Goal: Information Seeking & Learning: Learn about a topic

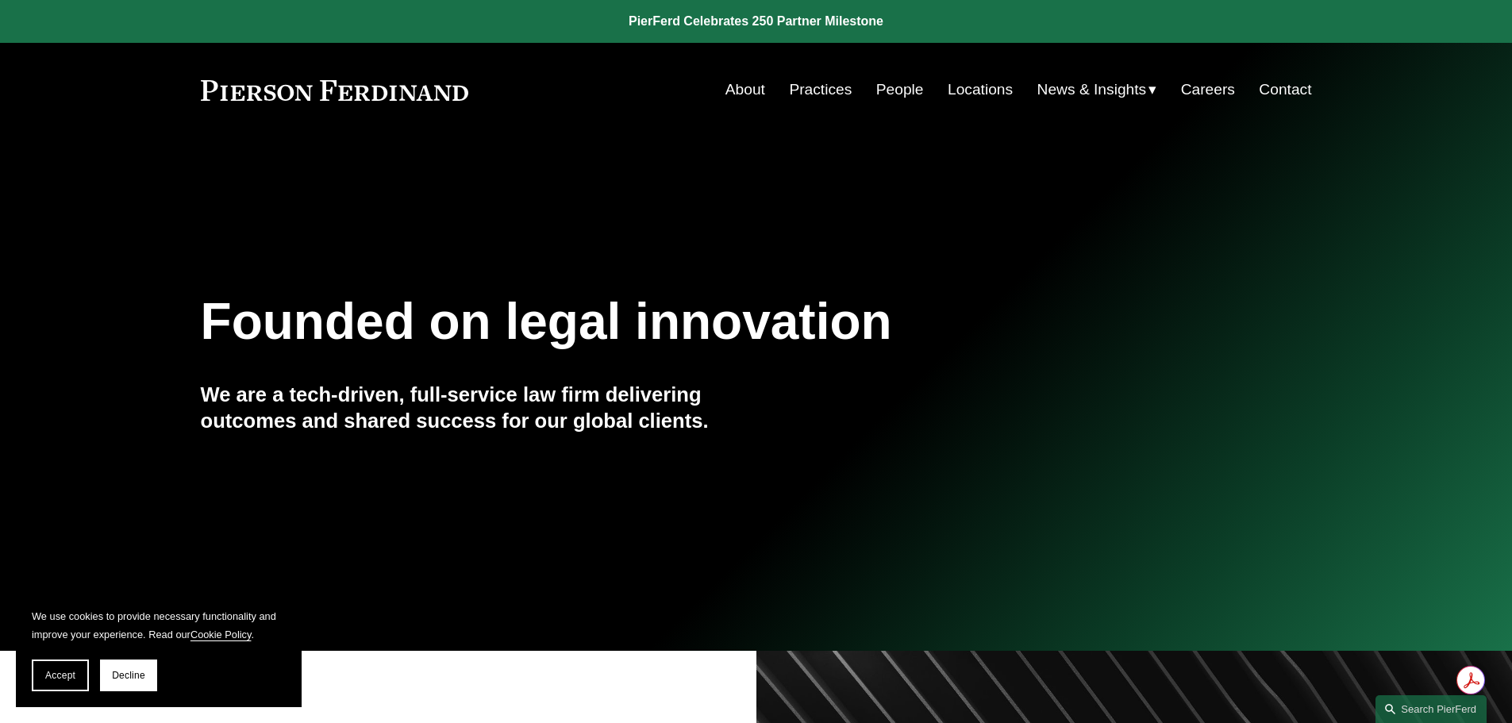
click at [822, 90] on link "Practices" at bounding box center [820, 90] width 63 height 30
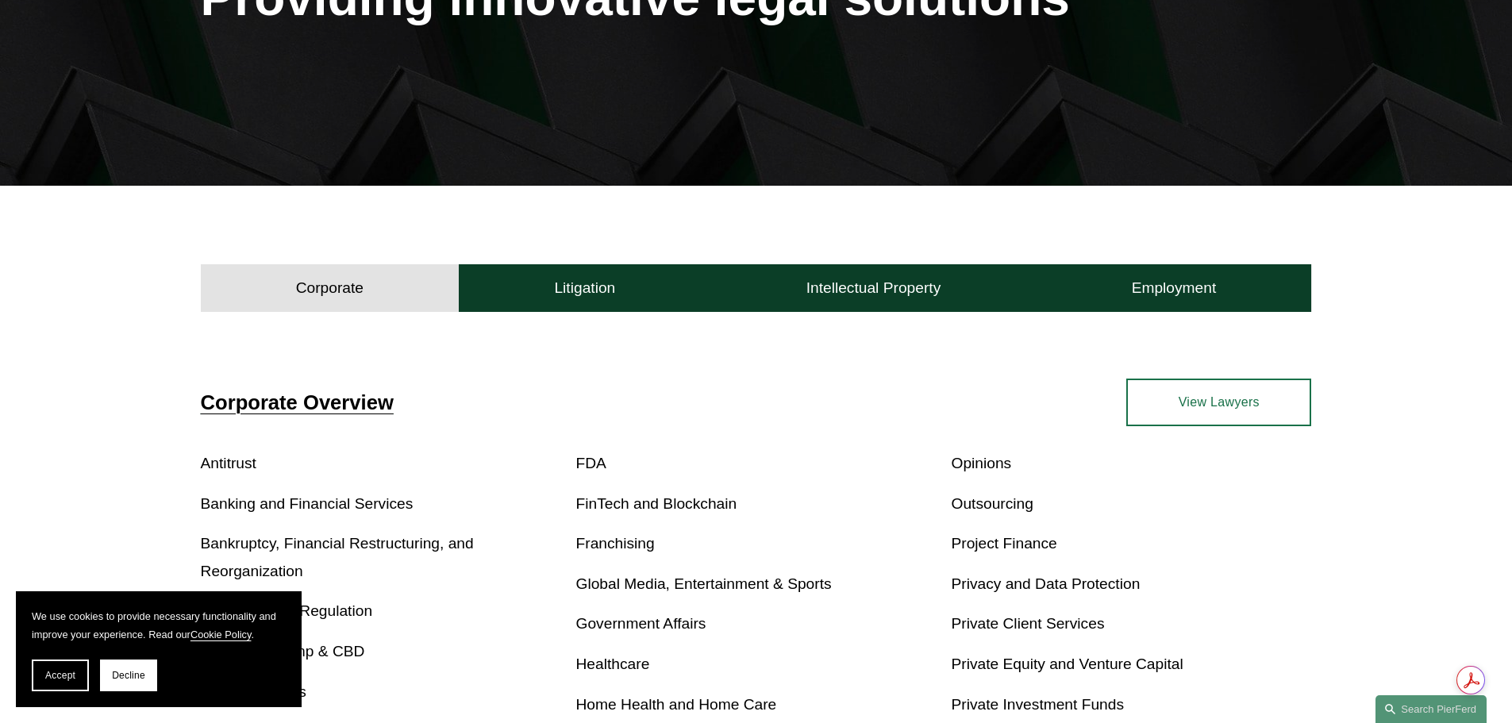
scroll to position [318, 0]
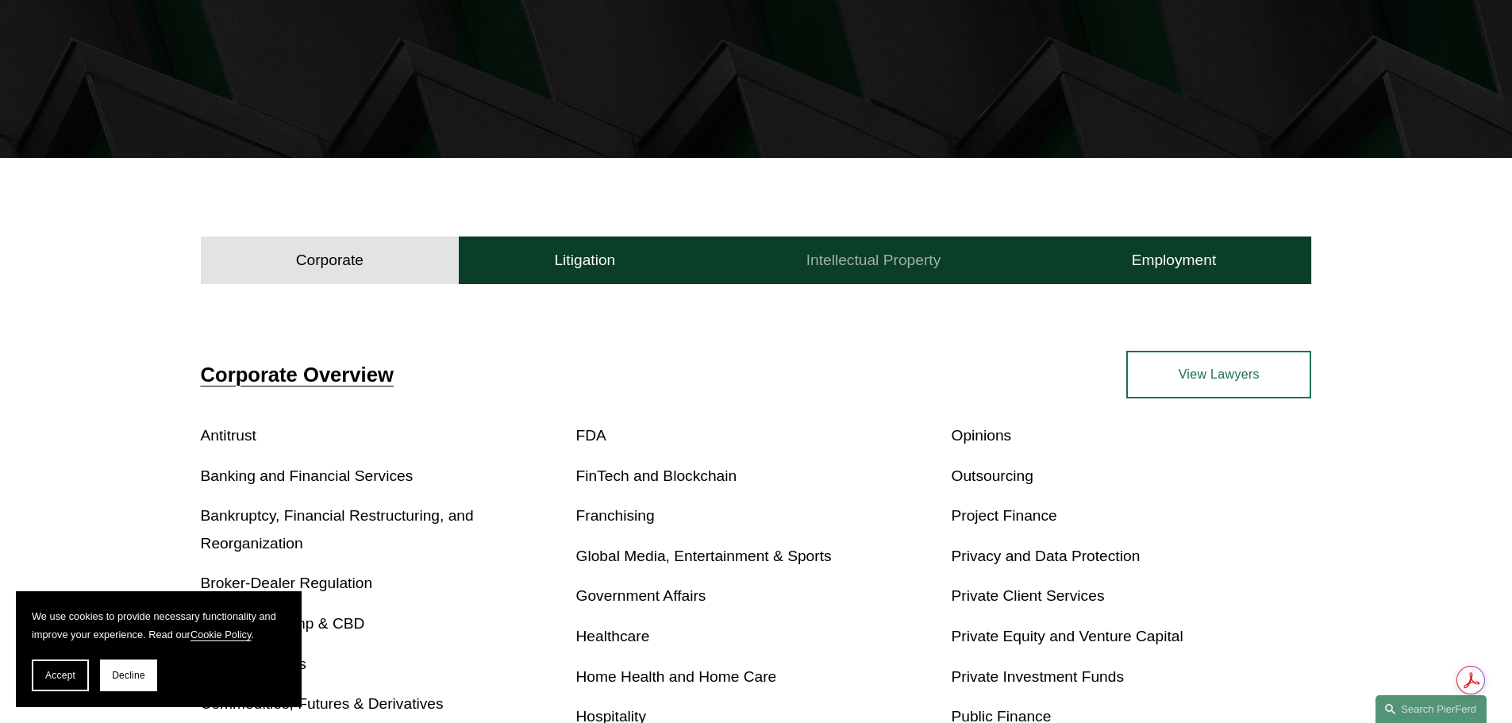
click at [890, 257] on h4 "Intellectual Property" at bounding box center [873, 260] width 135 height 19
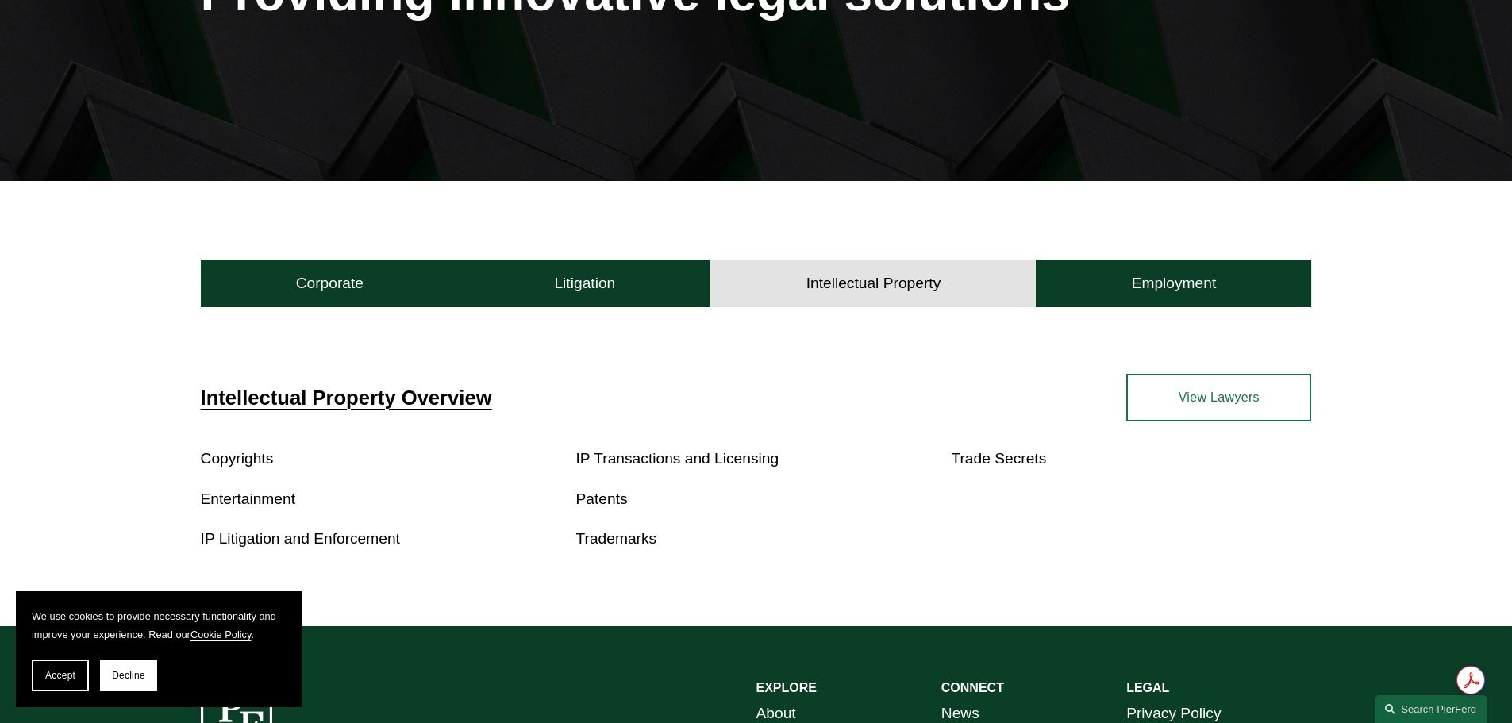
scroll to position [0, 0]
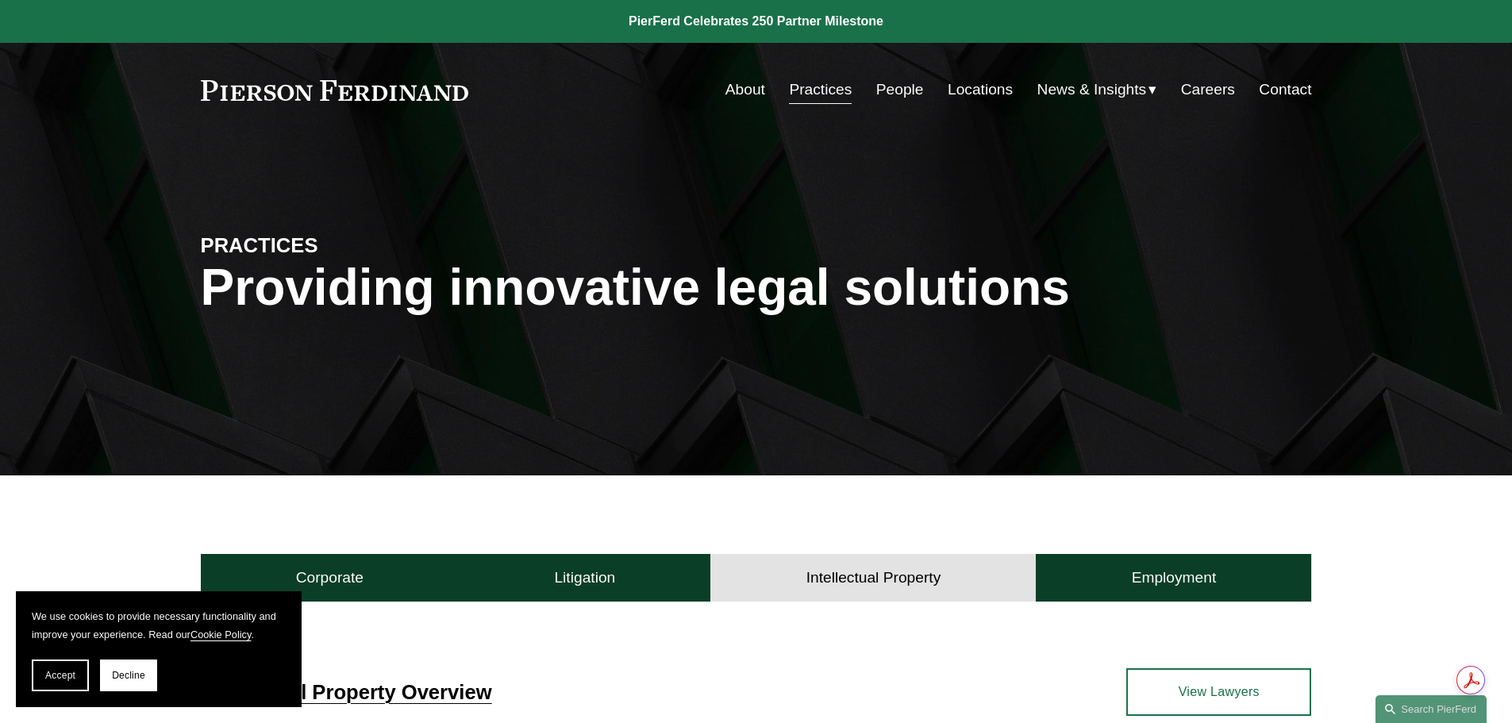
click at [902, 92] on link "People" at bounding box center [900, 90] width 48 height 30
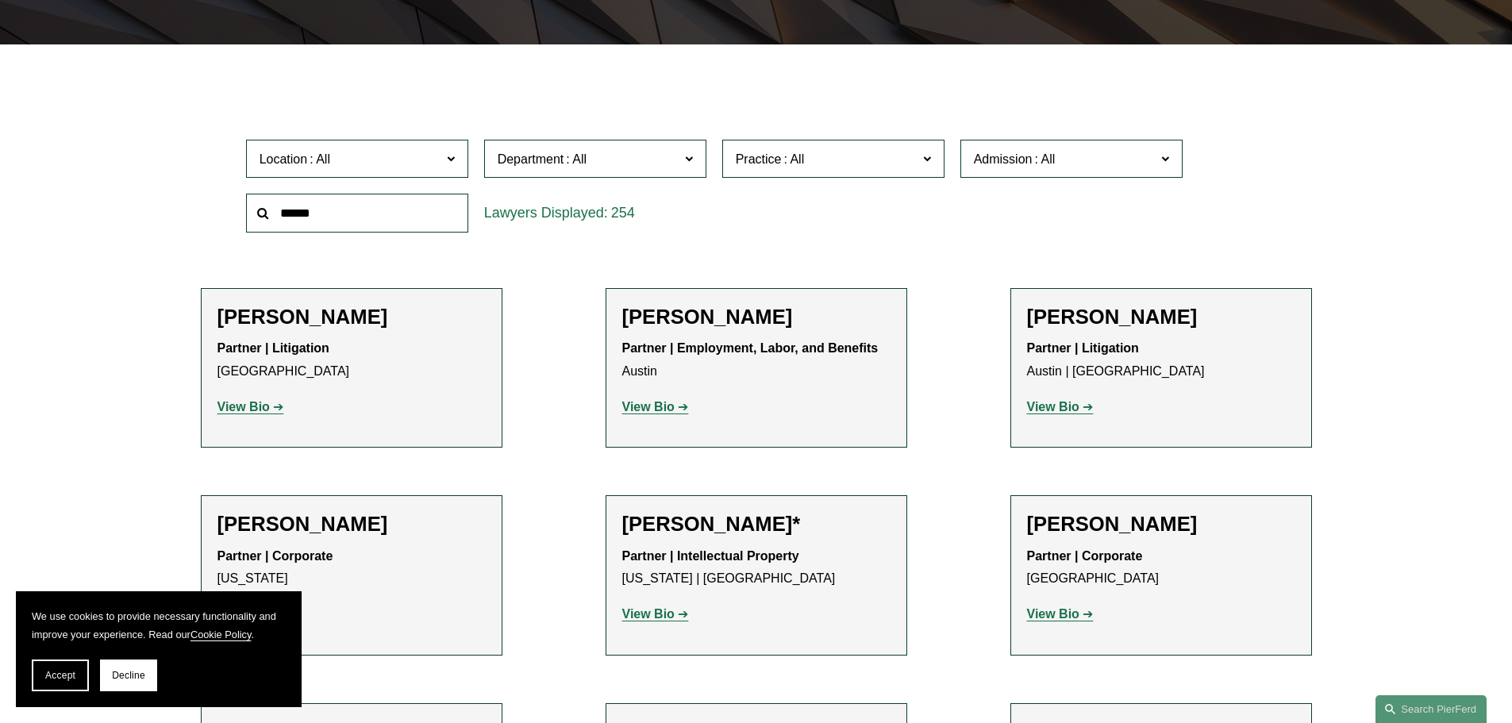
scroll to position [397, 0]
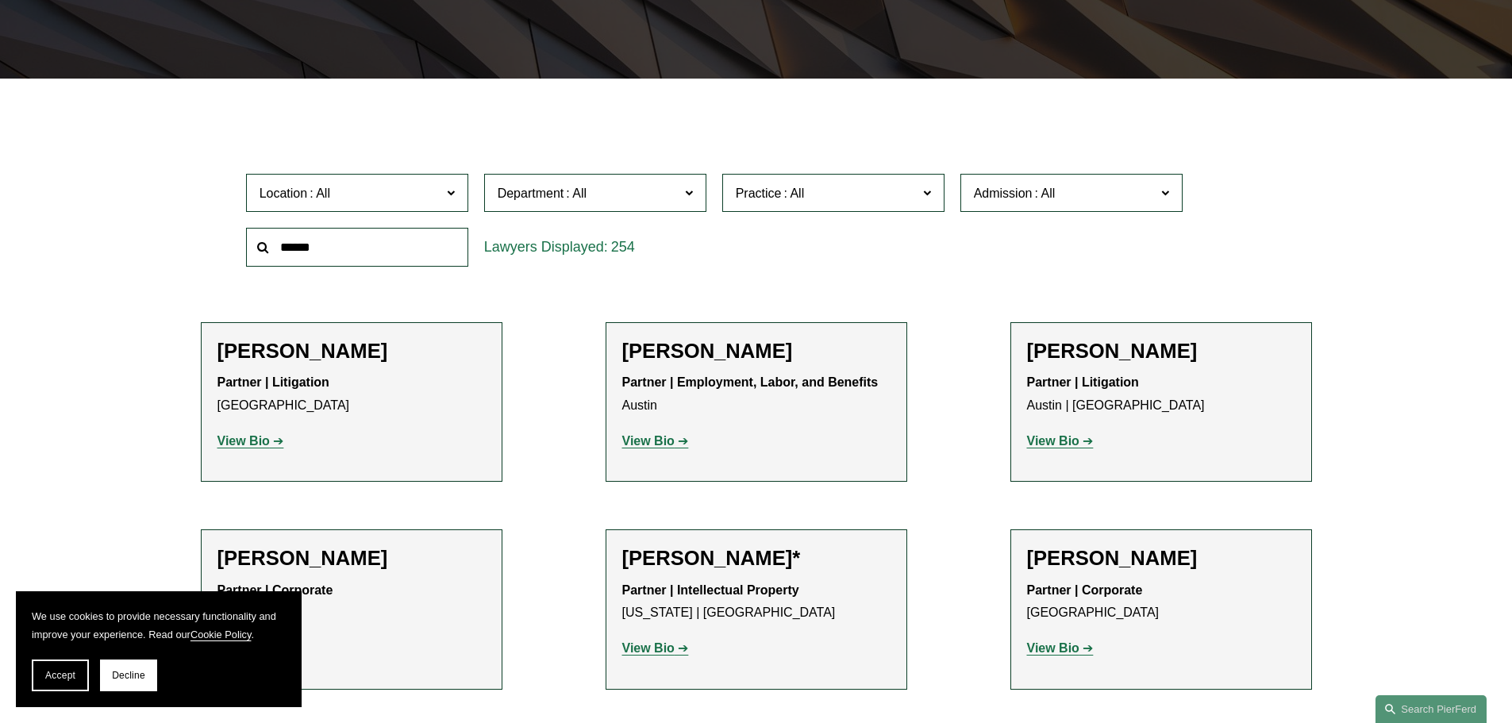
click at [446, 206] on label "Location" at bounding box center [357, 193] width 222 height 39
click at [590, 192] on span "Department" at bounding box center [589, 193] width 182 height 21
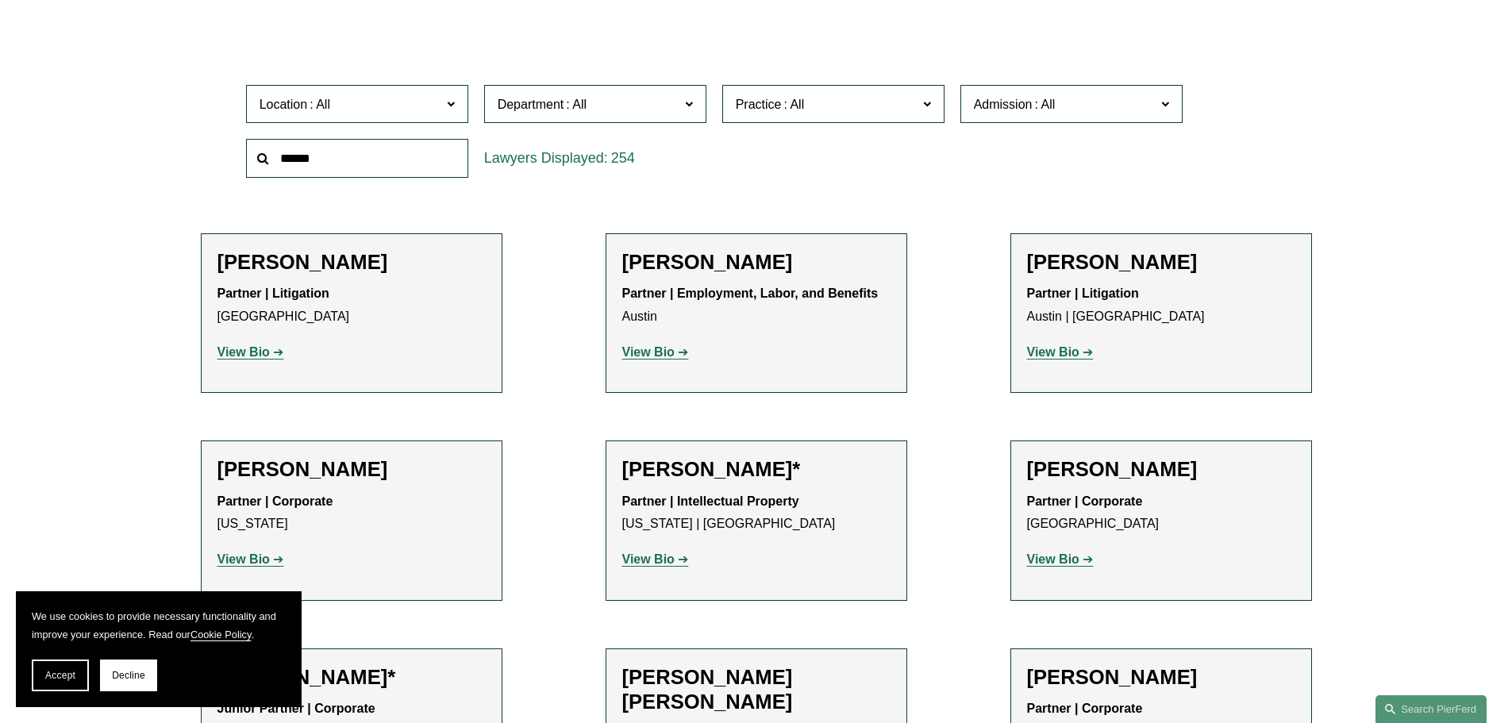
scroll to position [397, 0]
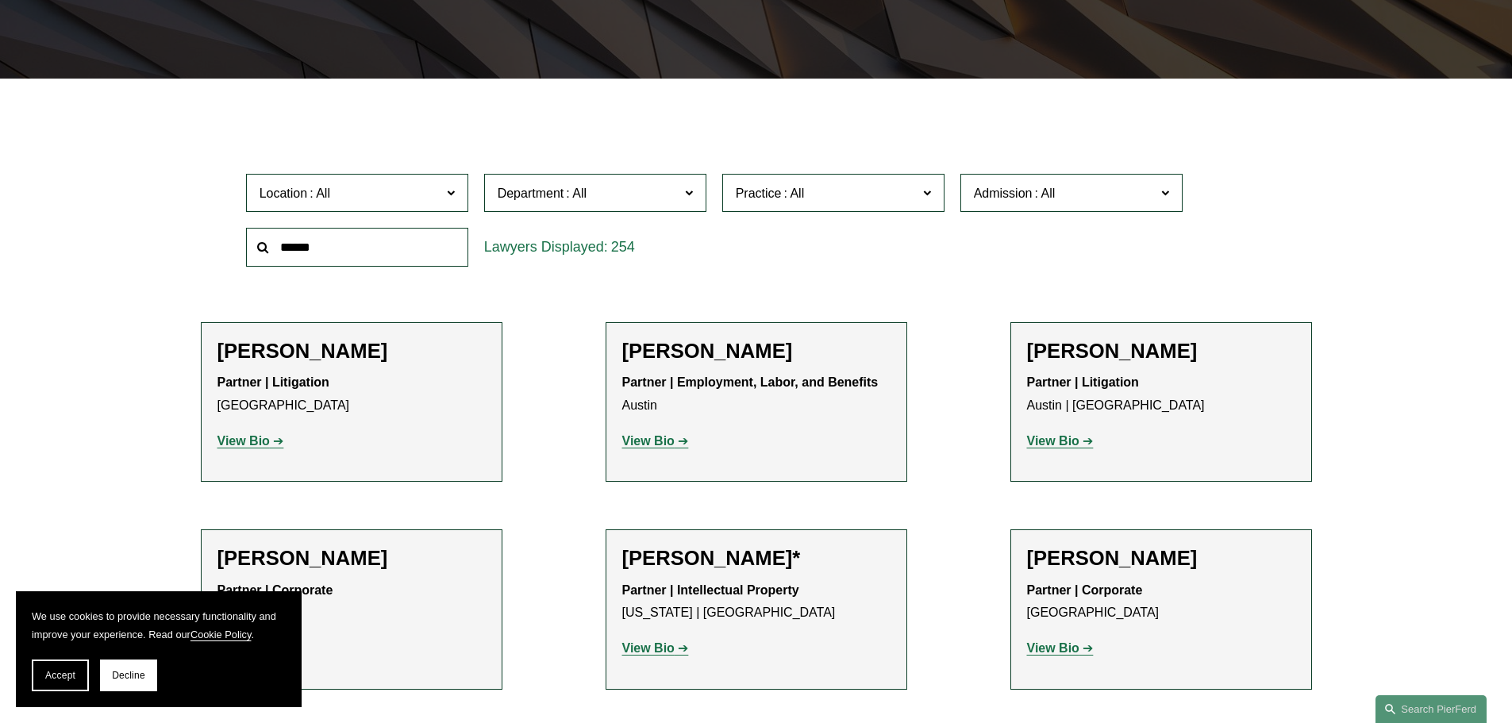
click at [817, 194] on span "Practice" at bounding box center [827, 193] width 182 height 21
click at [1011, 184] on span "Admission" at bounding box center [1065, 193] width 182 height 21
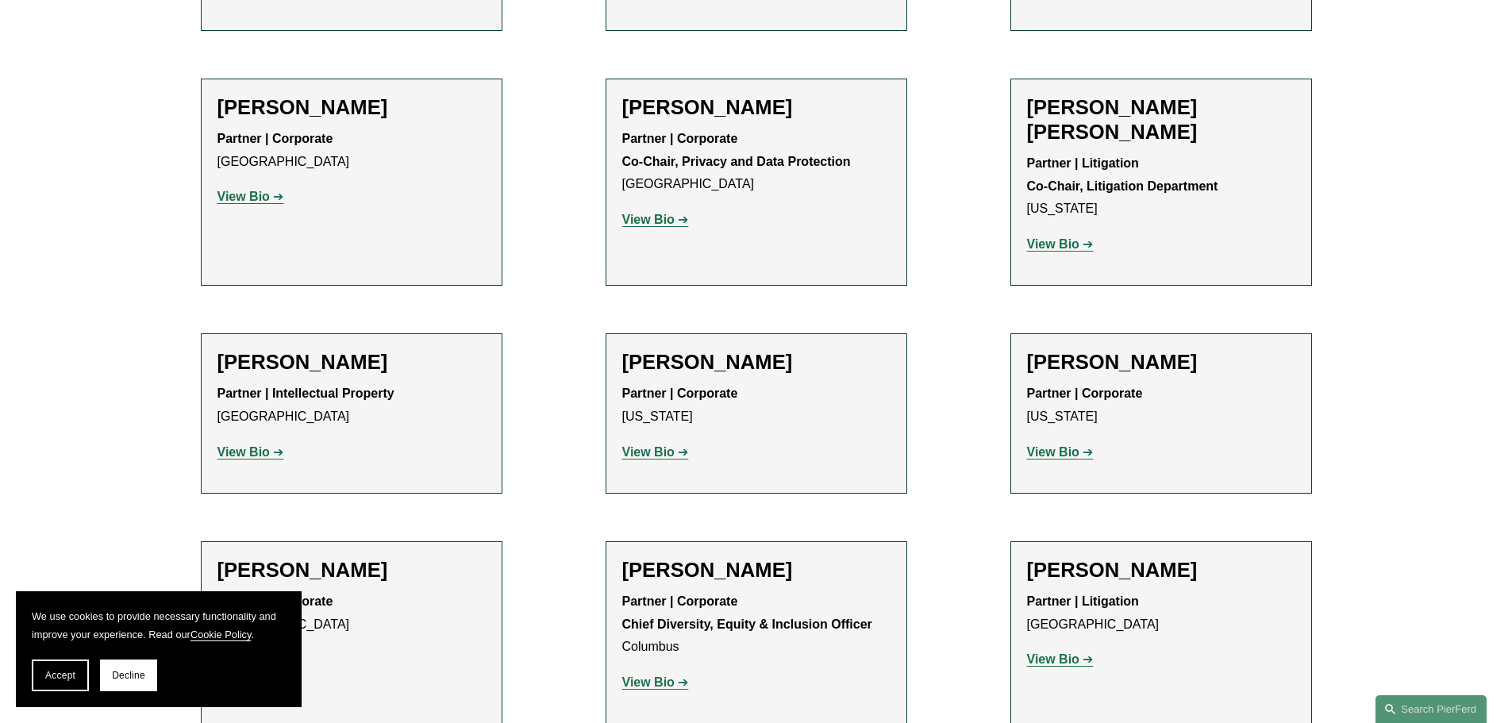
scroll to position [1984, 0]
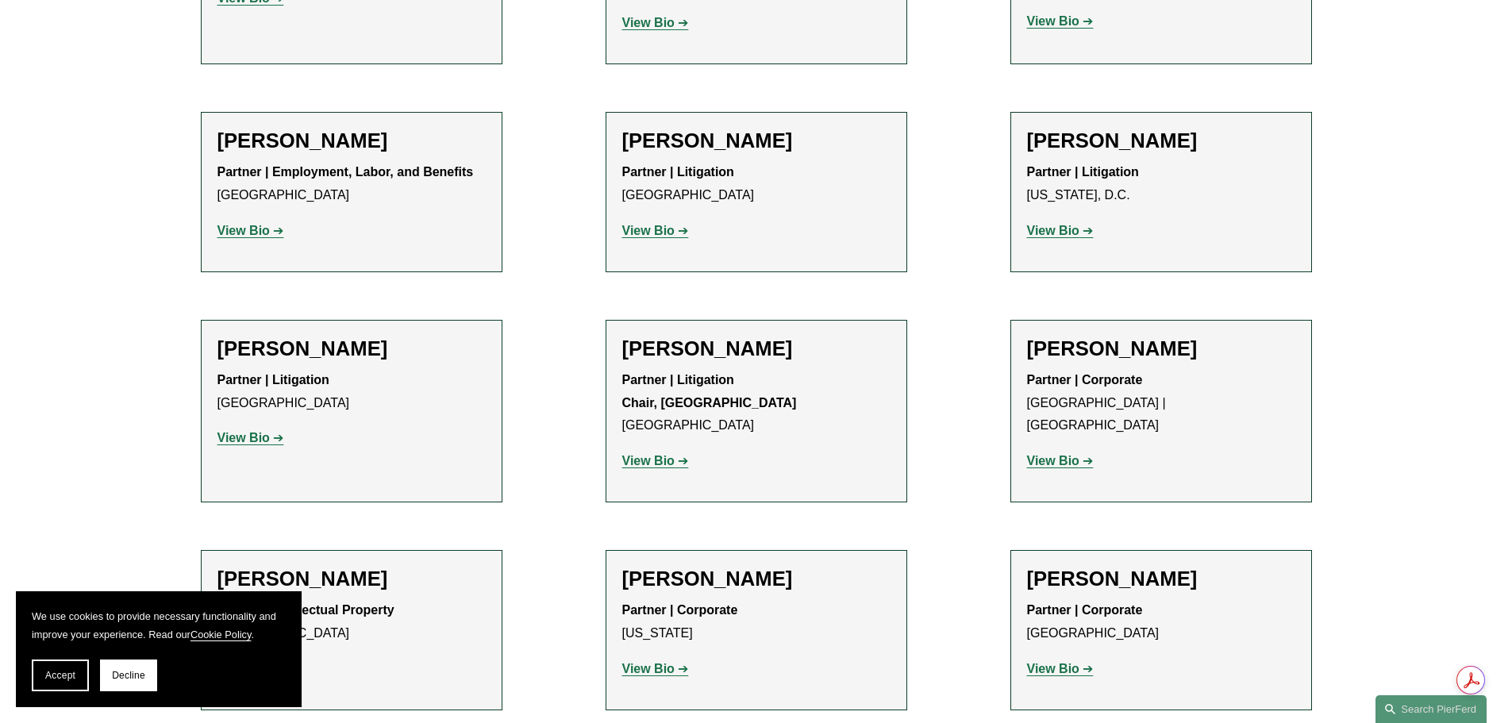
scroll to position [15637, 0]
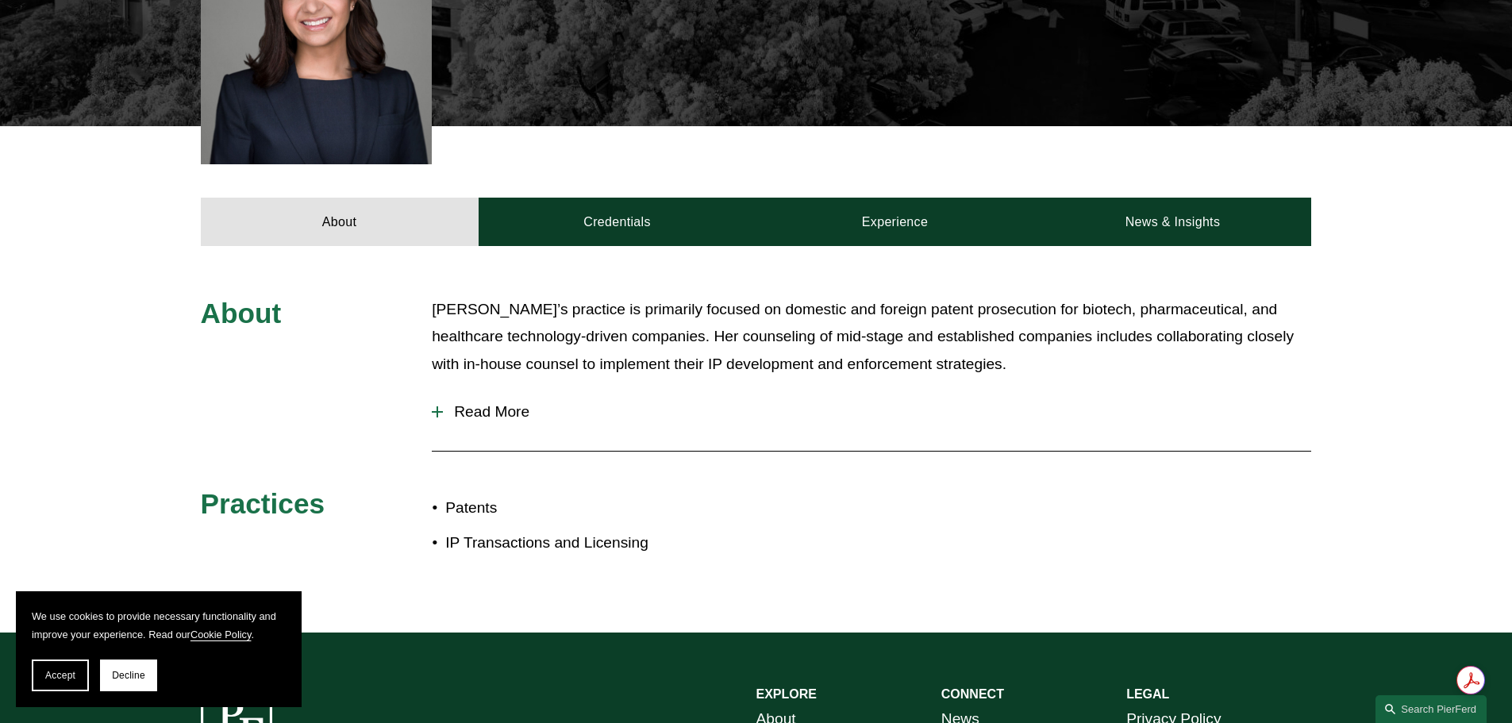
scroll to position [635, 0]
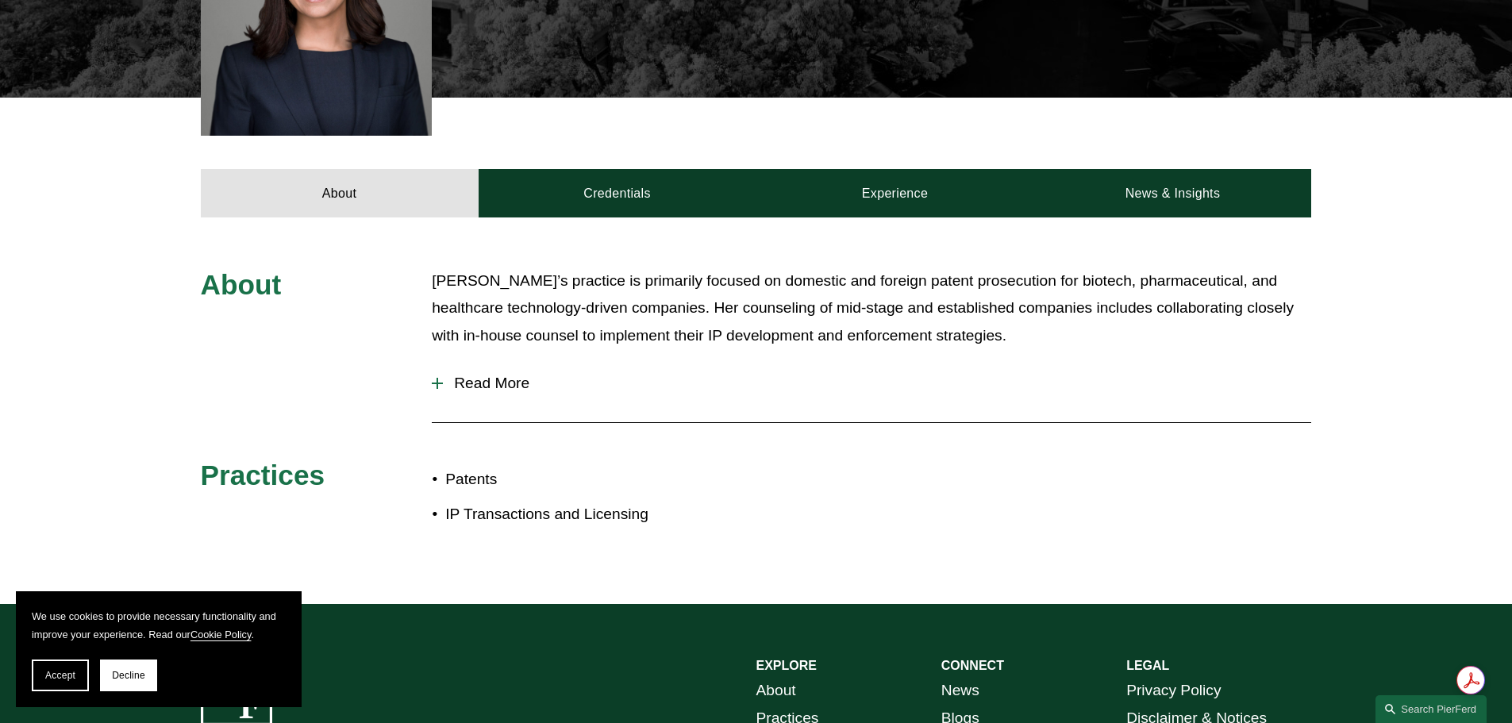
click at [528, 375] on span "Read More" at bounding box center [877, 383] width 868 height 17
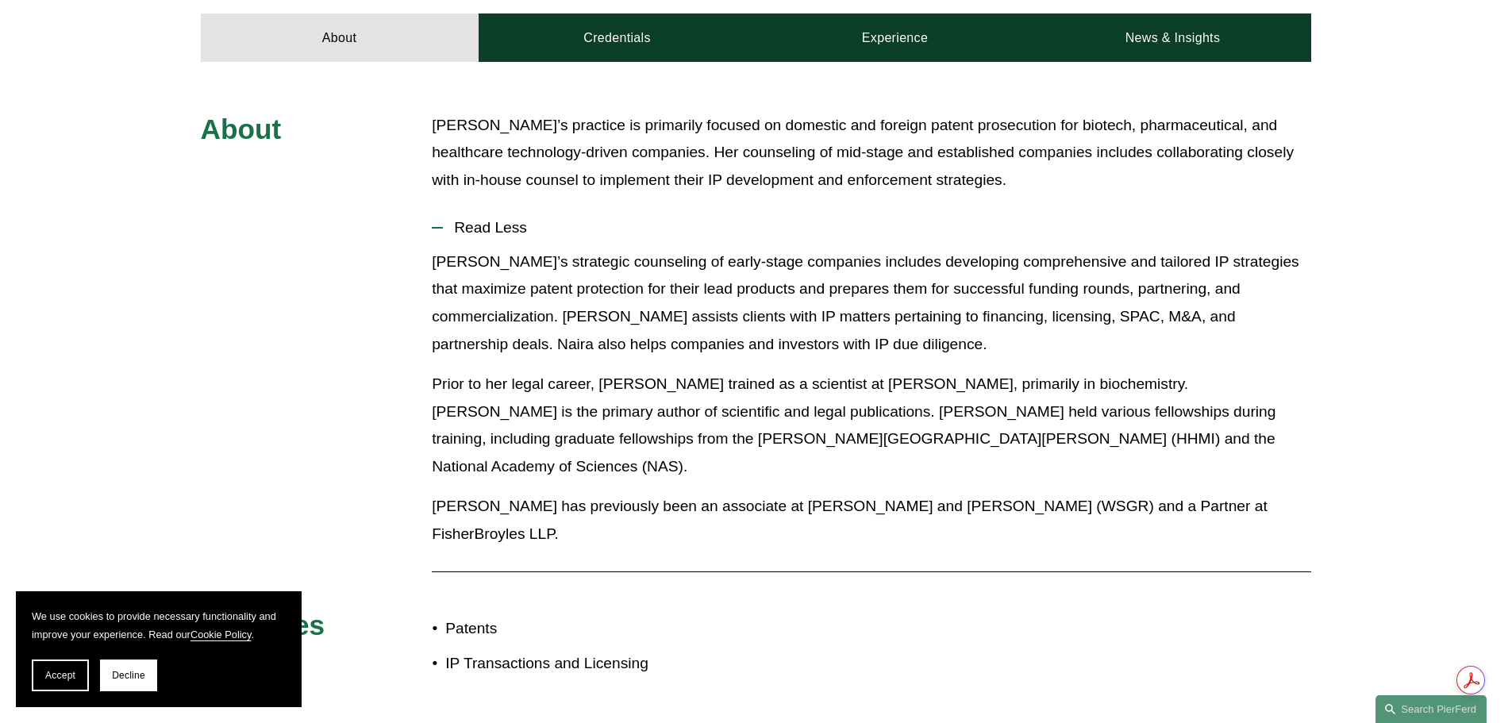
scroll to position [794, 0]
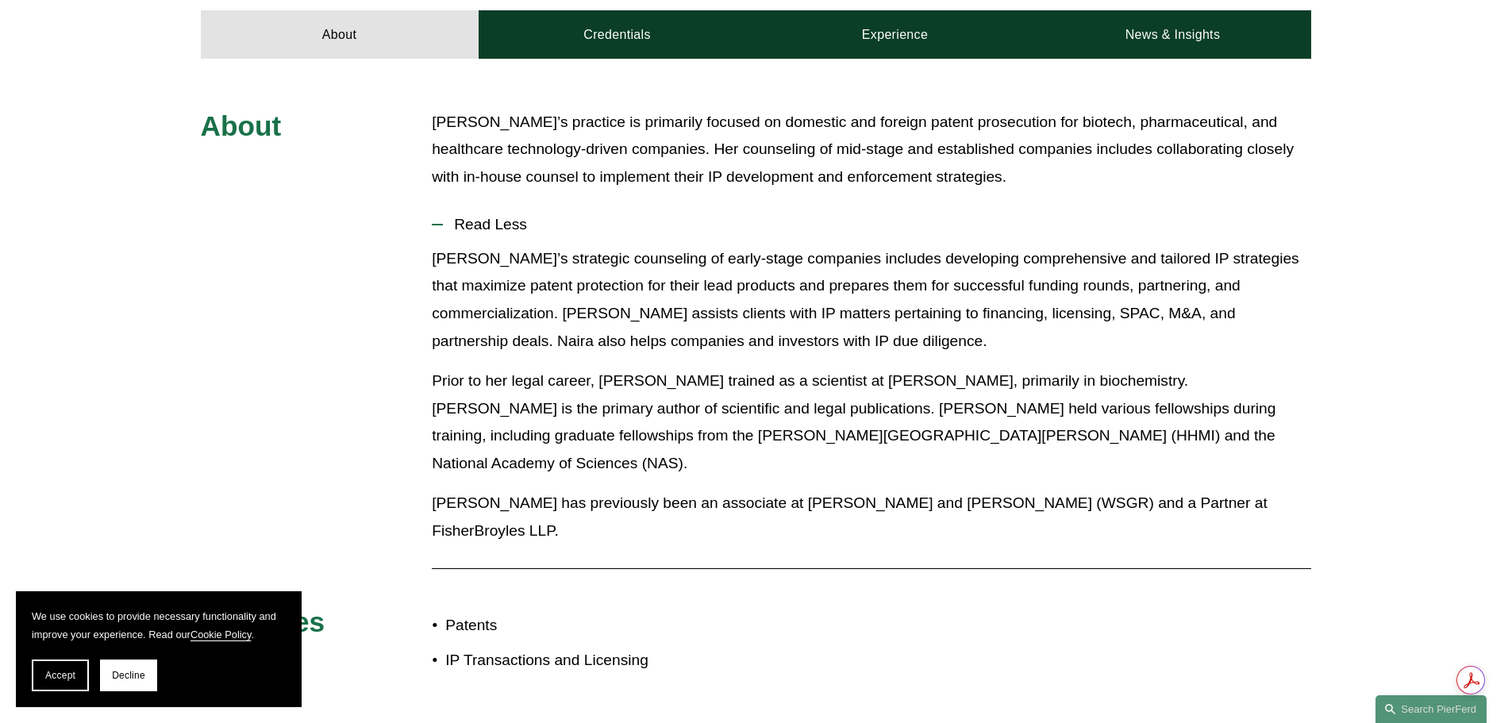
click at [629, 379] on p "Prior to her legal career, Naira trained as a scientist at Weill Cornell, prima…" at bounding box center [871, 423] width 879 height 110
drag, startPoint x: 626, startPoint y: 352, endPoint x: 888, endPoint y: 358, distance: 262.0
click at [888, 368] on p "Prior to her legal career, Naira trained as a scientist at Weill Cornell, prima…" at bounding box center [871, 423] width 879 height 110
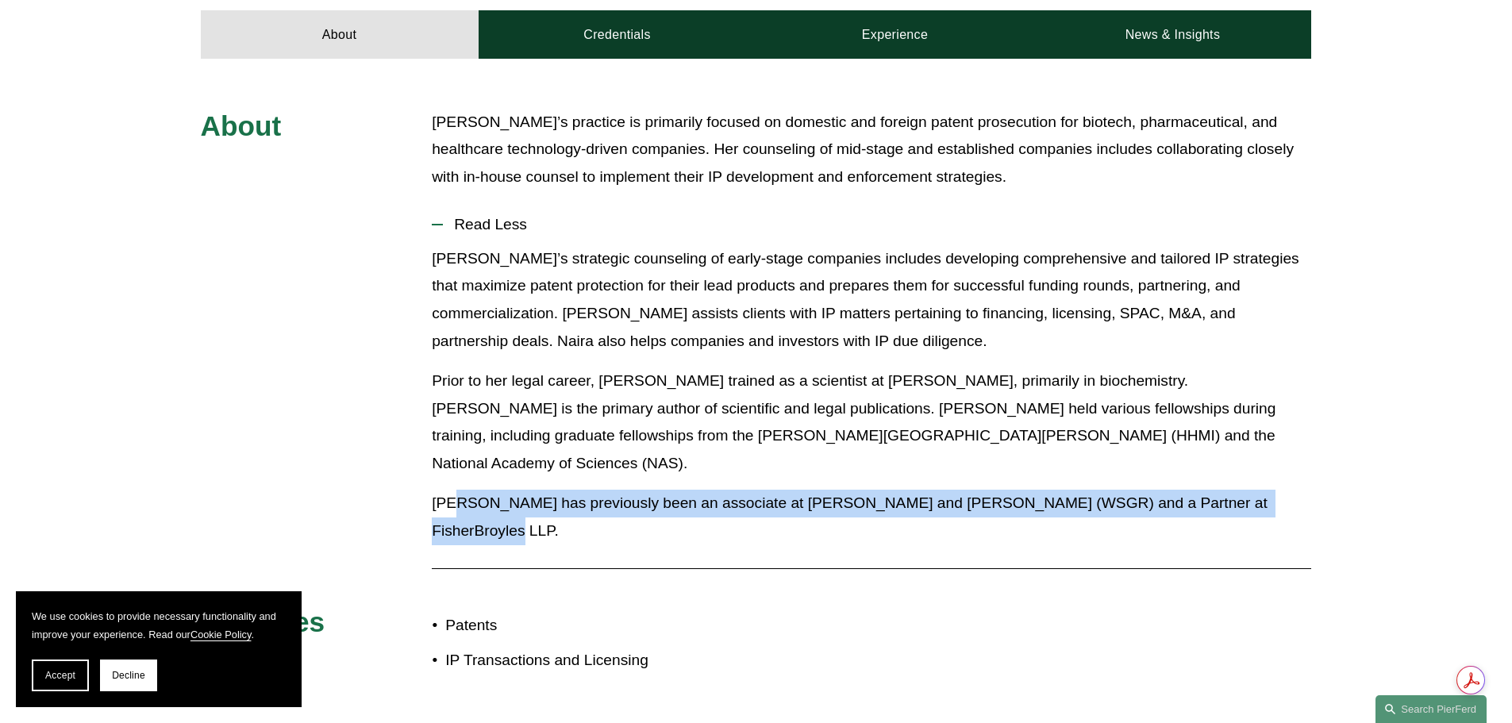
drag, startPoint x: 455, startPoint y: 454, endPoint x: 1292, endPoint y: 461, distance: 837.5
click at [1292, 490] on p "Naira has previously been an associate at Wilson Sonsini Goodrich and Rosati (W…" at bounding box center [871, 517] width 879 height 55
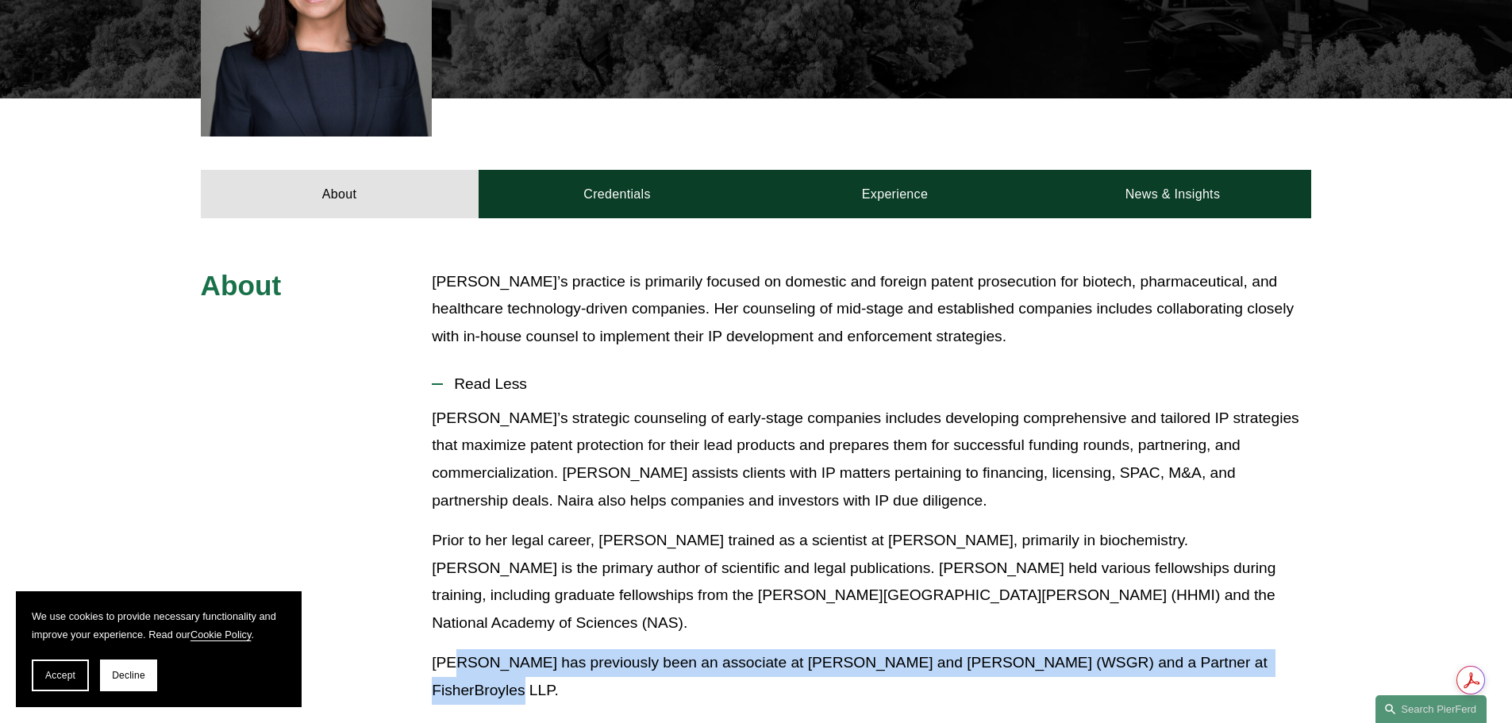
scroll to position [635, 0]
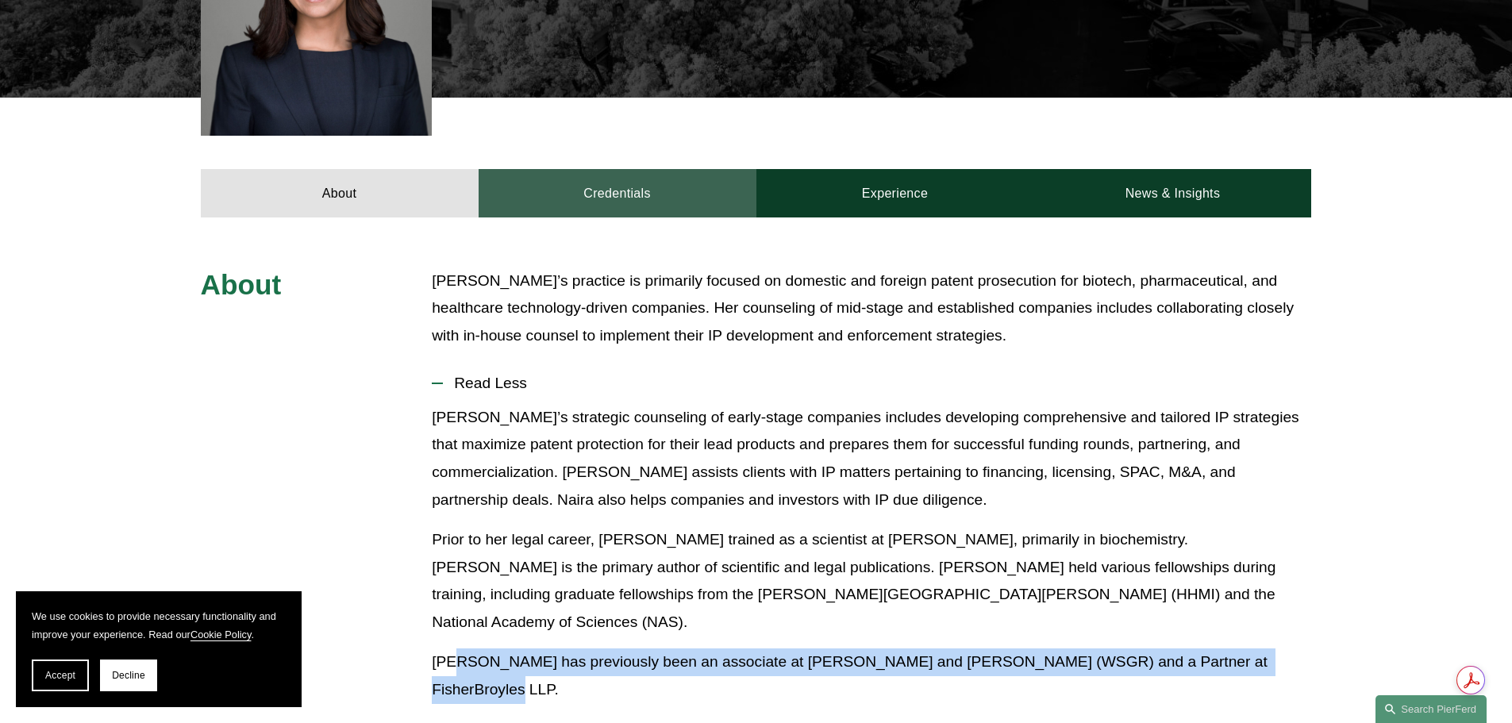
click at [660, 171] on link "Credentials" at bounding box center [618, 193] width 278 height 48
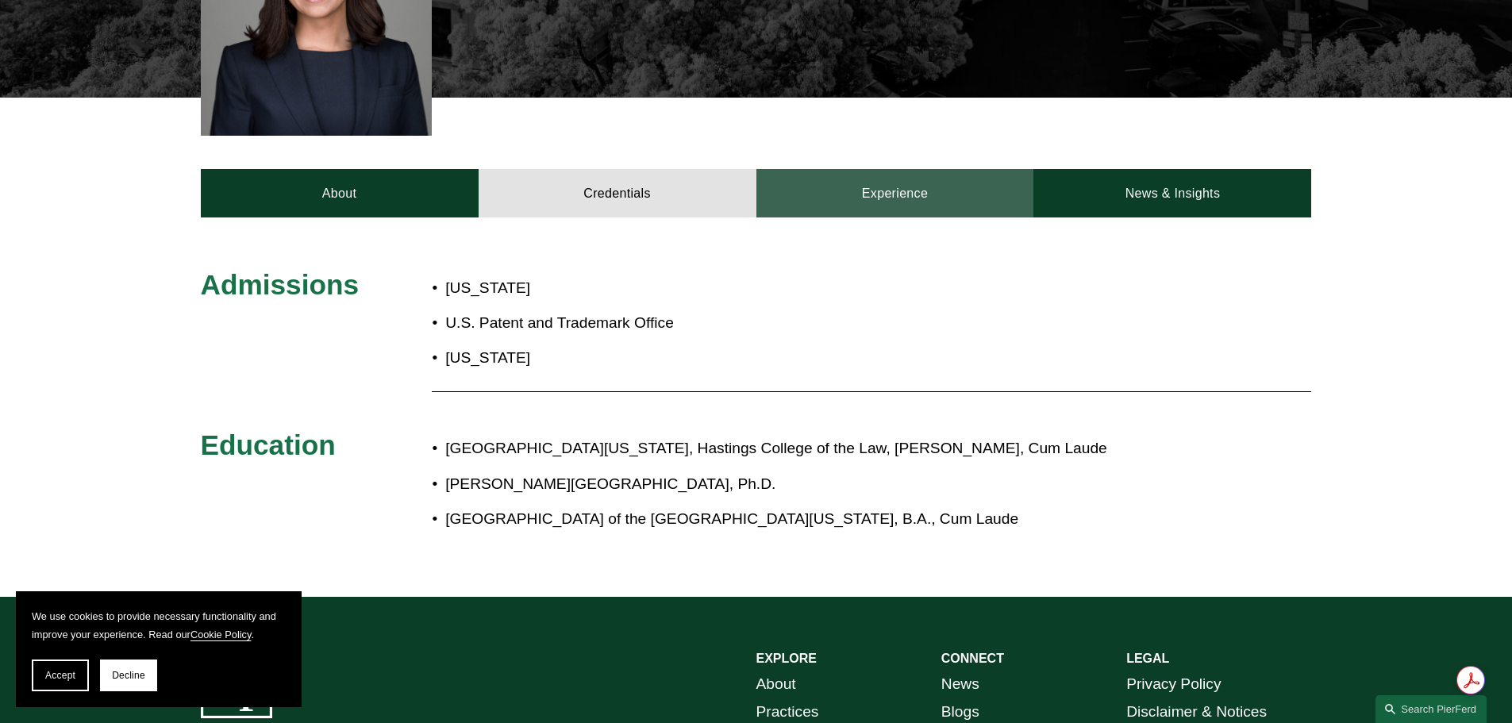
click at [872, 183] on link "Experience" at bounding box center [895, 193] width 278 height 48
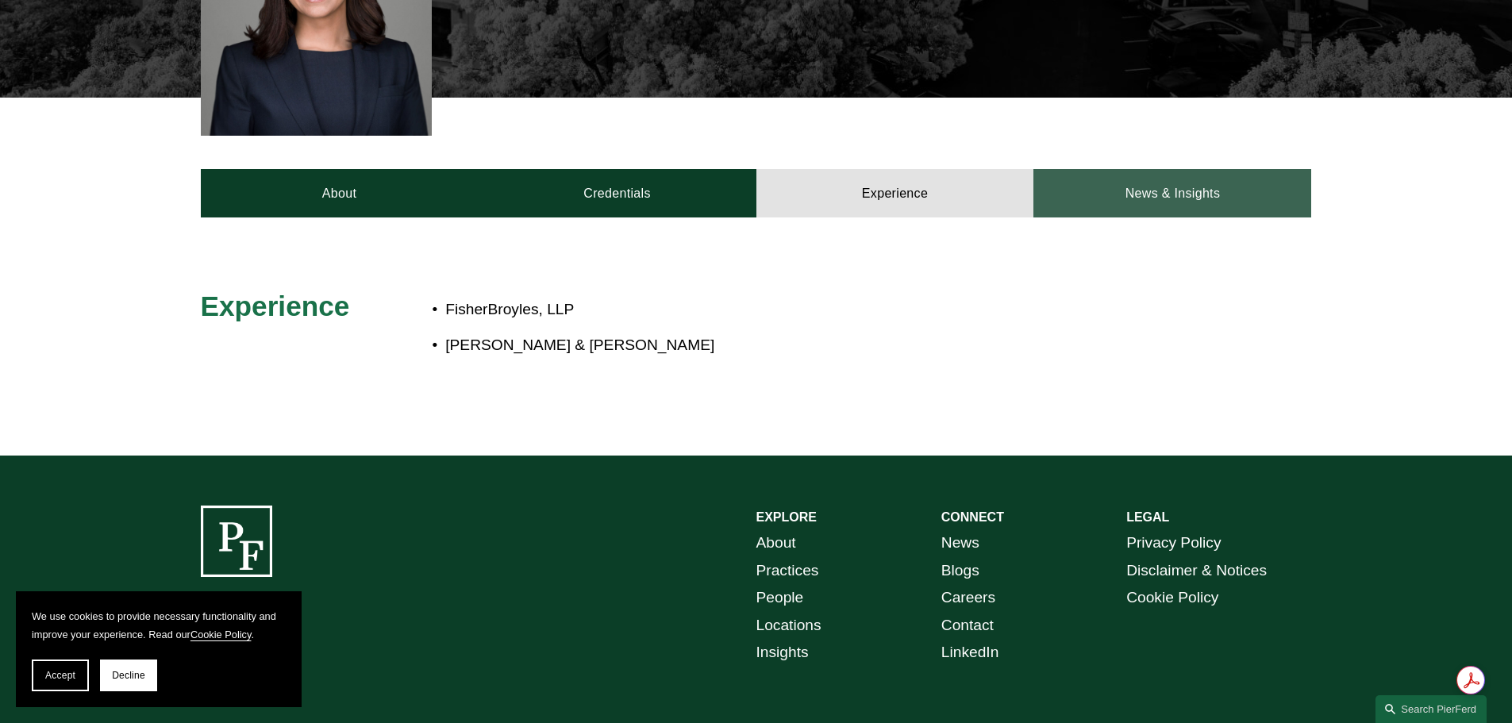
click at [1080, 170] on link "News & Insights" at bounding box center [1172, 193] width 278 height 48
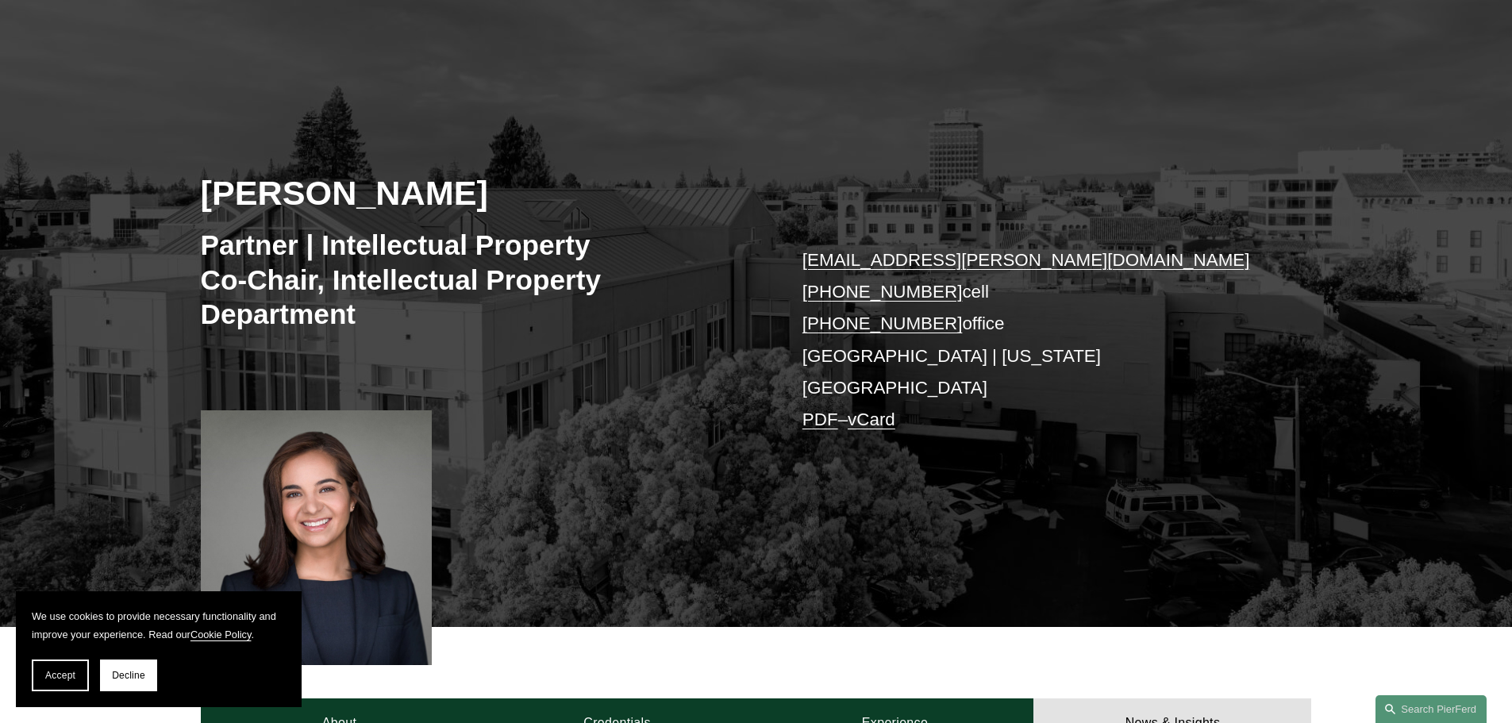
scroll to position [0, 0]
